Goal: Information Seeking & Learning: Check status

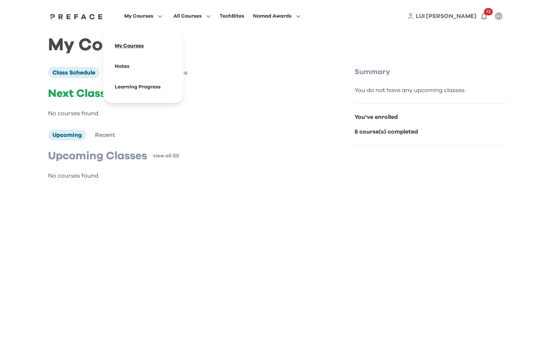
click at [136, 48] on span at bounding box center [143, 46] width 69 height 21
click at [129, 88] on span at bounding box center [143, 87] width 69 height 21
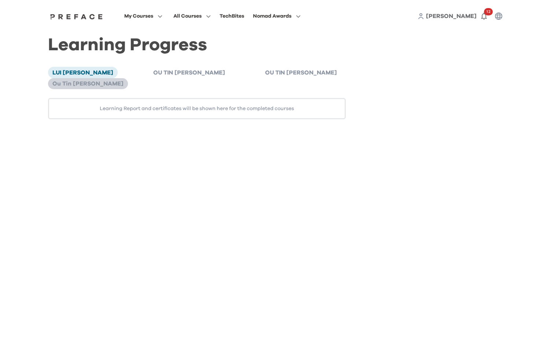
click at [124, 81] on span "Ou Tin Octavian Mak" at bounding box center [87, 84] width 71 height 6
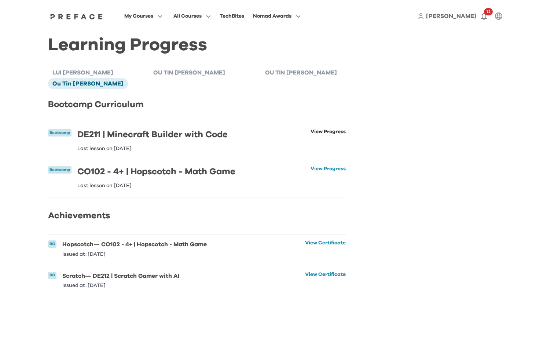
click at [327, 129] on link "View Progress" at bounding box center [328, 140] width 35 height 22
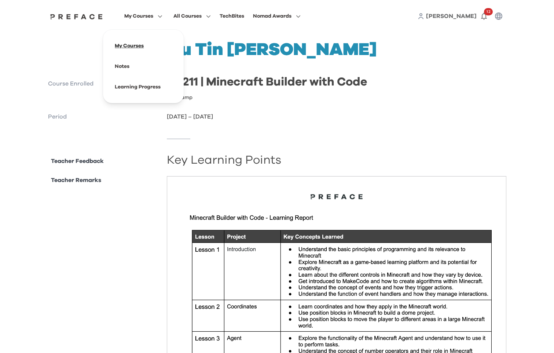
click at [131, 49] on span at bounding box center [143, 46] width 69 height 21
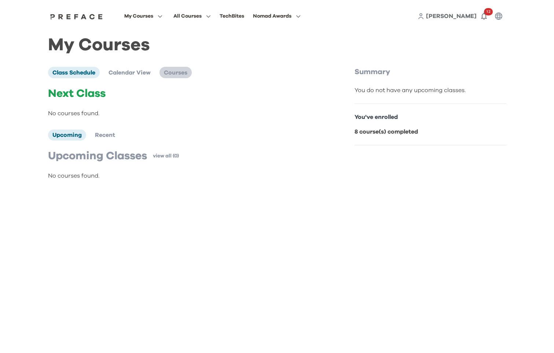
click at [184, 72] on span "Courses" at bounding box center [175, 73] width 23 height 6
